Goal: Task Accomplishment & Management: Use online tool/utility

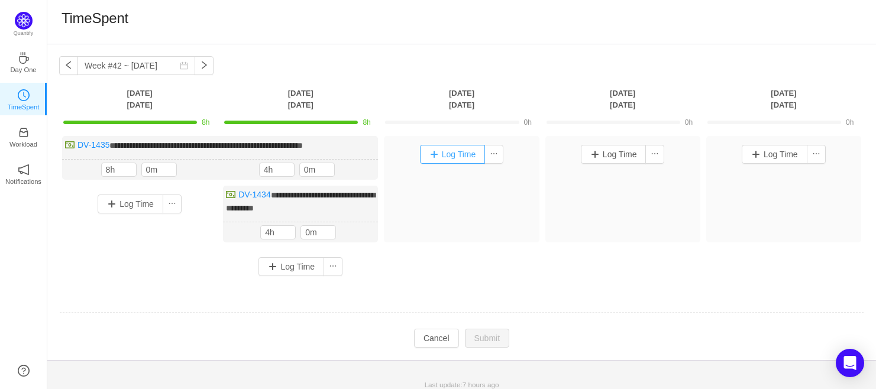
click at [453, 163] on button "Log Time" at bounding box center [453, 154] width 66 height 19
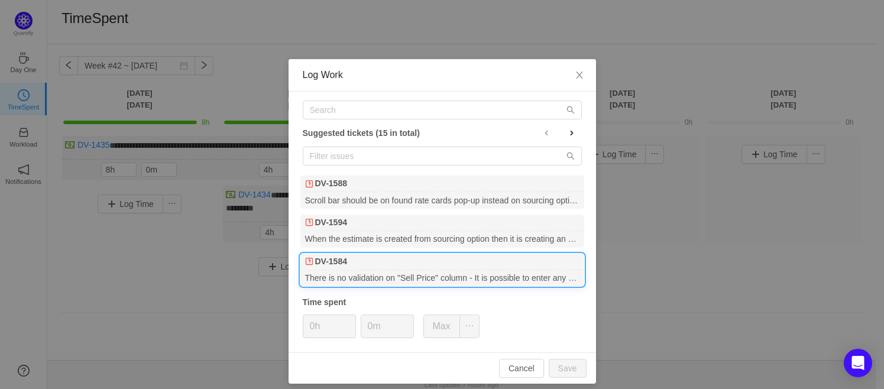
click at [349, 258] on div "DV-1584" at bounding box center [442, 262] width 284 height 17
click at [572, 366] on button "Save" at bounding box center [568, 368] width 38 height 19
type input "0h"
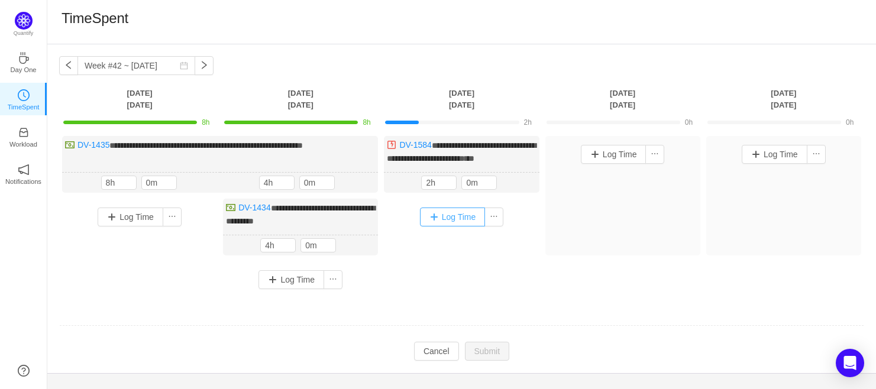
click at [449, 217] on button "Log Time" at bounding box center [453, 217] width 66 height 19
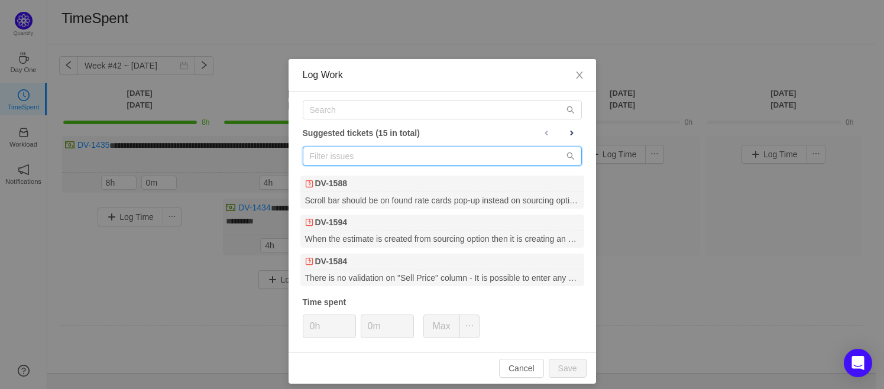
click at [389, 154] on input "text" at bounding box center [442, 156] width 279 height 19
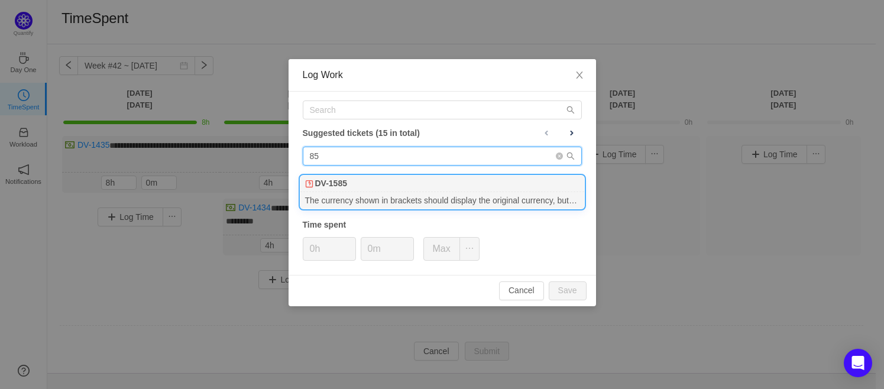
type input "85"
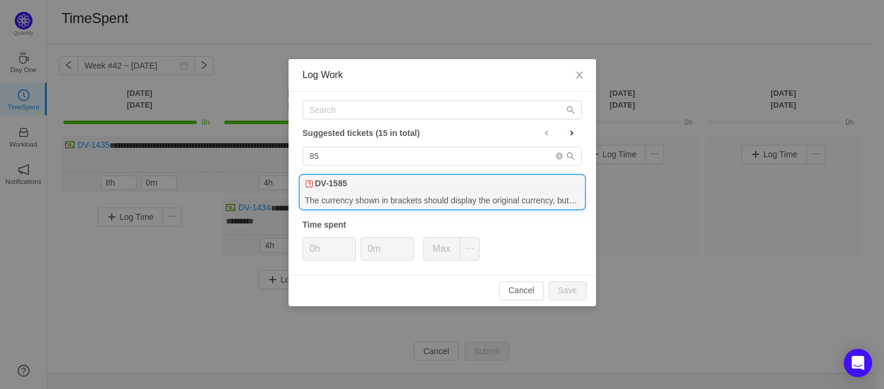
click at [364, 186] on div "DV-1585" at bounding box center [442, 184] width 284 height 17
type input "2h"
click at [573, 291] on button "Save" at bounding box center [568, 290] width 38 height 19
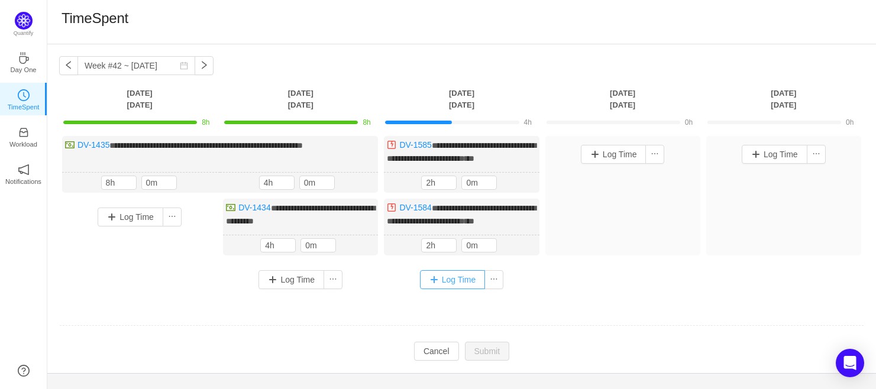
click at [439, 274] on button "Log Time" at bounding box center [453, 279] width 66 height 19
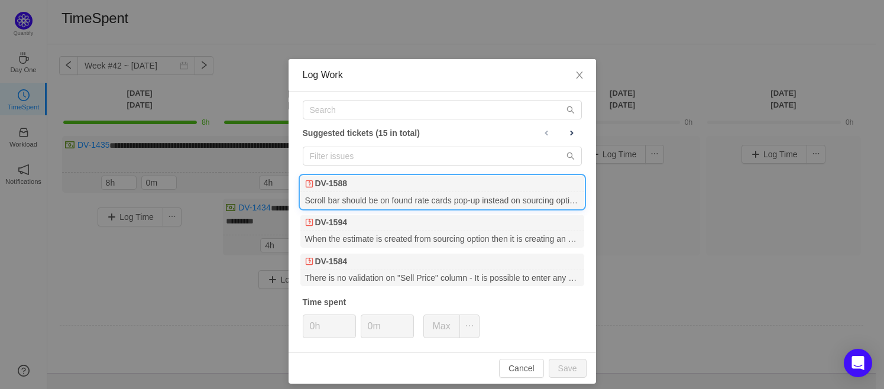
click at [396, 189] on div "DV-1588" at bounding box center [442, 184] width 284 height 17
click at [560, 368] on button "Save" at bounding box center [568, 368] width 38 height 19
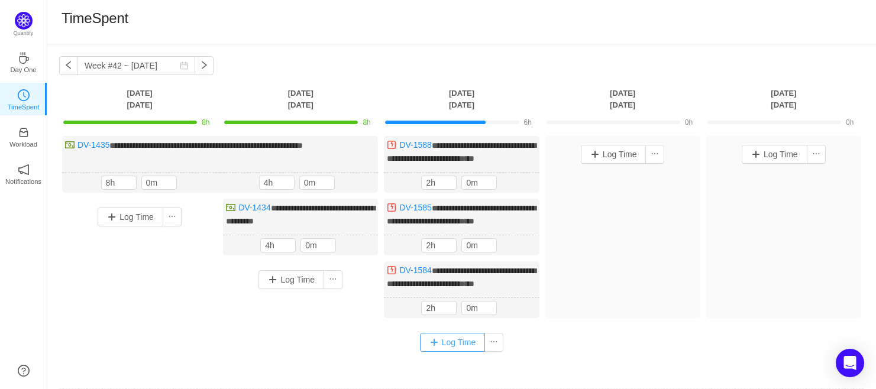
click at [444, 336] on button "Log Time" at bounding box center [453, 342] width 66 height 19
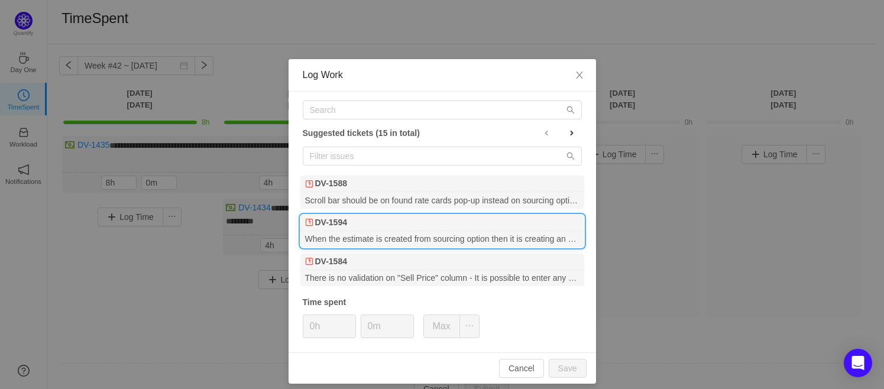
click at [374, 221] on div "DV-1594" at bounding box center [442, 223] width 284 height 17
click at [572, 371] on button "Save" at bounding box center [568, 368] width 38 height 19
type input "0h"
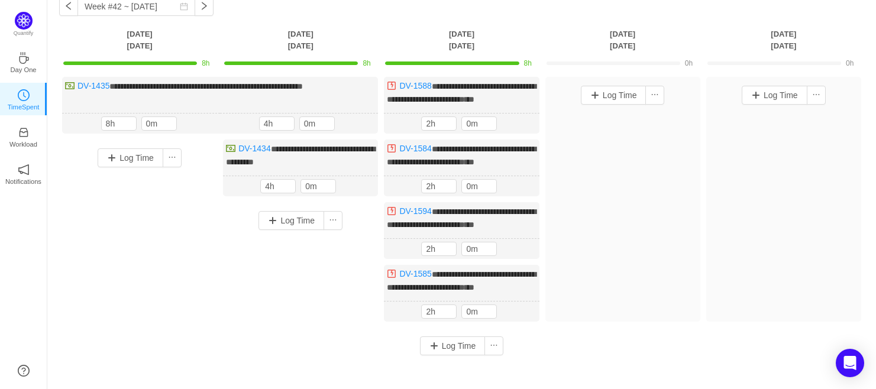
scroll to position [79, 0]
